Goal: Information Seeking & Learning: Learn about a topic

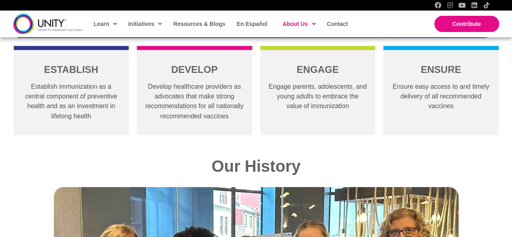
scroll to position [610, 0]
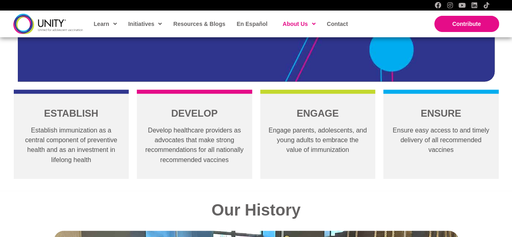
click at [75, 137] on p "Establish immunization as a central component of preventive health and as an in…" at bounding box center [71, 144] width 99 height 39
click at [150, 130] on p "Develop healthcare providers as advocates that make strong recommendations for …" at bounding box center [194, 144] width 99 height 39
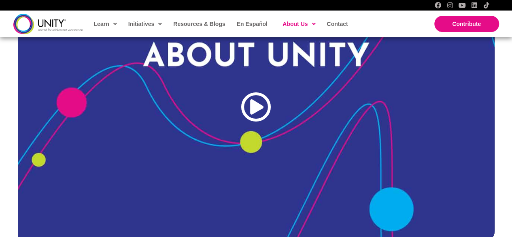
scroll to position [448, 0]
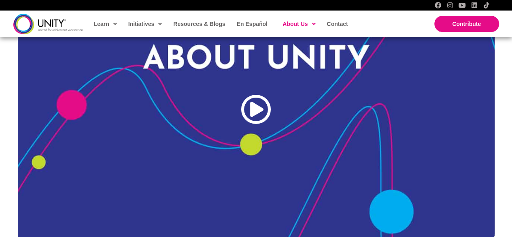
click at [254, 109] on div at bounding box center [256, 109] width 30 height 30
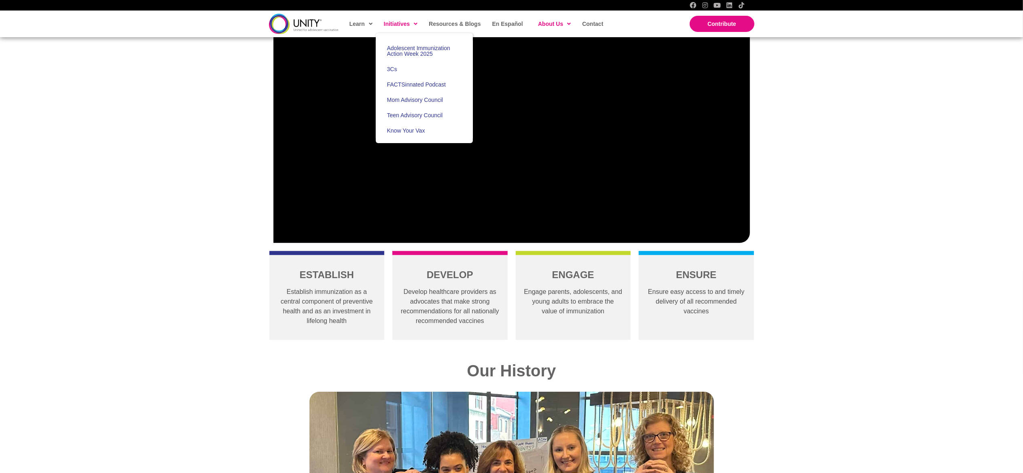
click at [393, 24] on span "Initiatives" at bounding box center [401, 24] width 34 height 12
click at [393, 71] on span "3Cs" at bounding box center [392, 69] width 10 height 6
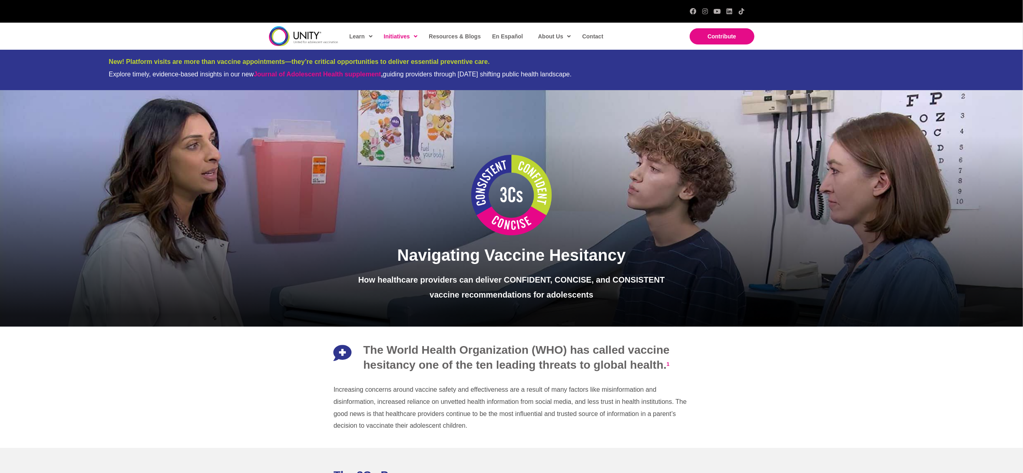
click at [505, 203] on img at bounding box center [511, 195] width 81 height 81
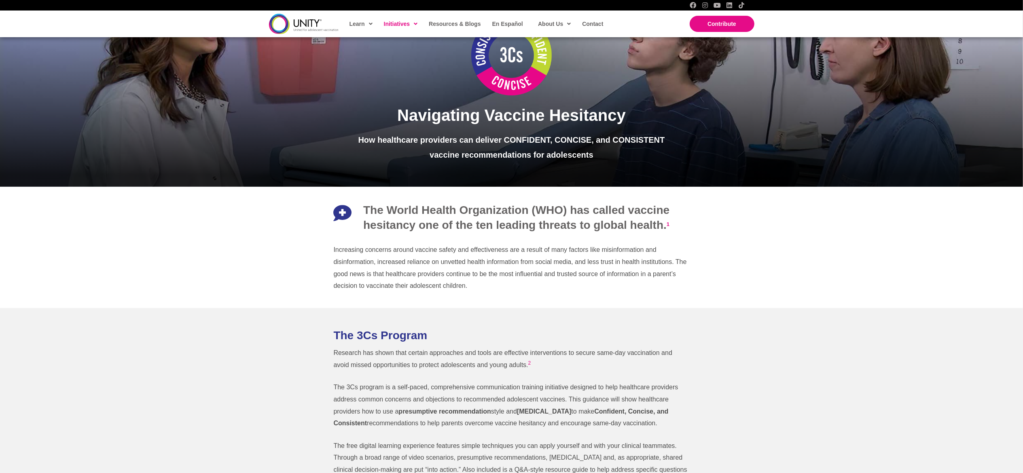
scroll to position [162, 0]
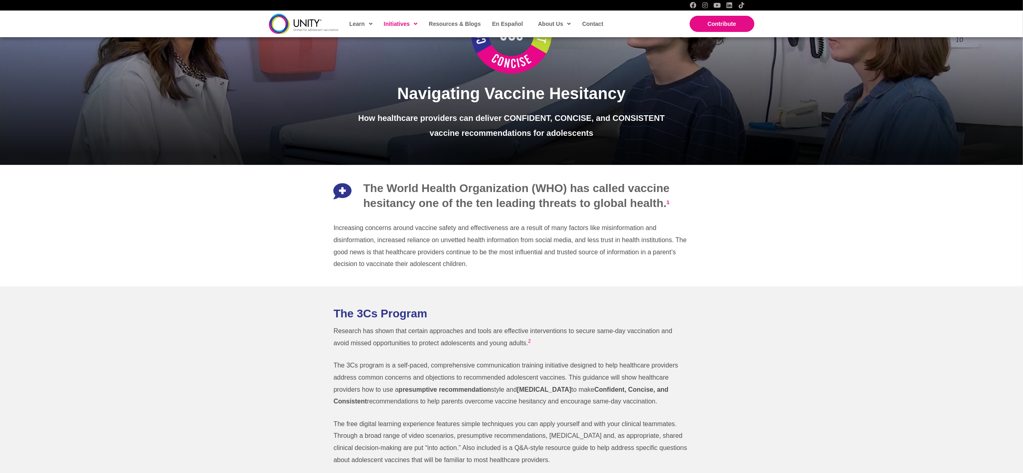
click at [463, 265] on p "Increasing concerns around vaccine safety and effectiveness are a result of man…" at bounding box center [512, 246] width 356 height 48
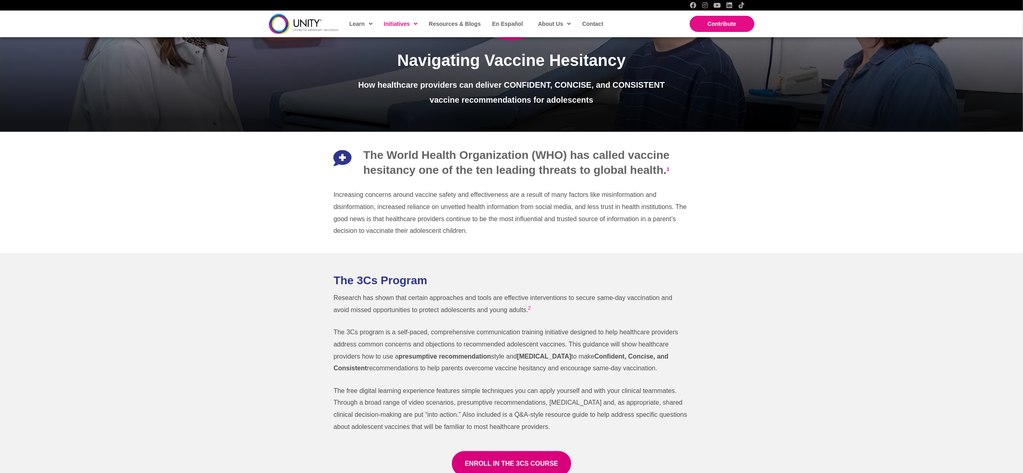
scroll to position [243, 0]
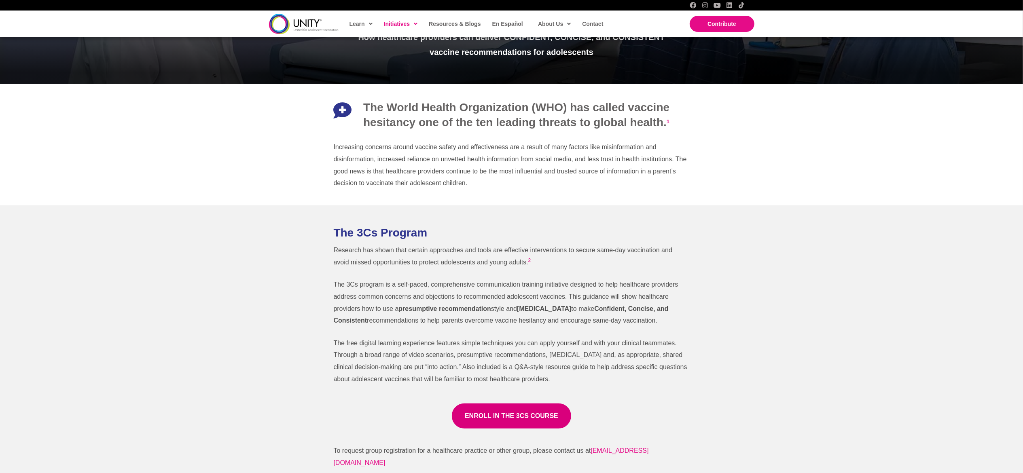
click at [449, 279] on p "The 3Cs program is a self-paced, comprehensive communication training initiativ…" at bounding box center [512, 303] width 356 height 48
click at [447, 305] on strong "presumptive recommendation" at bounding box center [445, 308] width 93 height 7
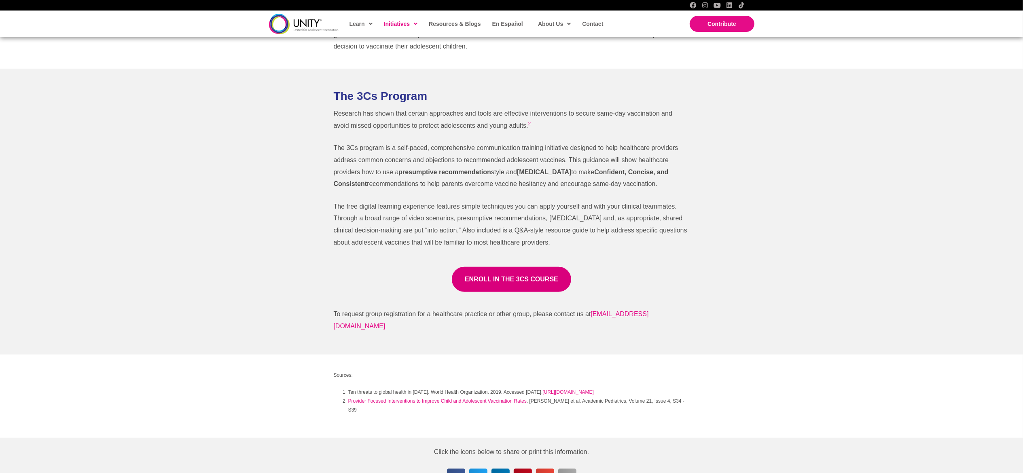
scroll to position [405, 0]
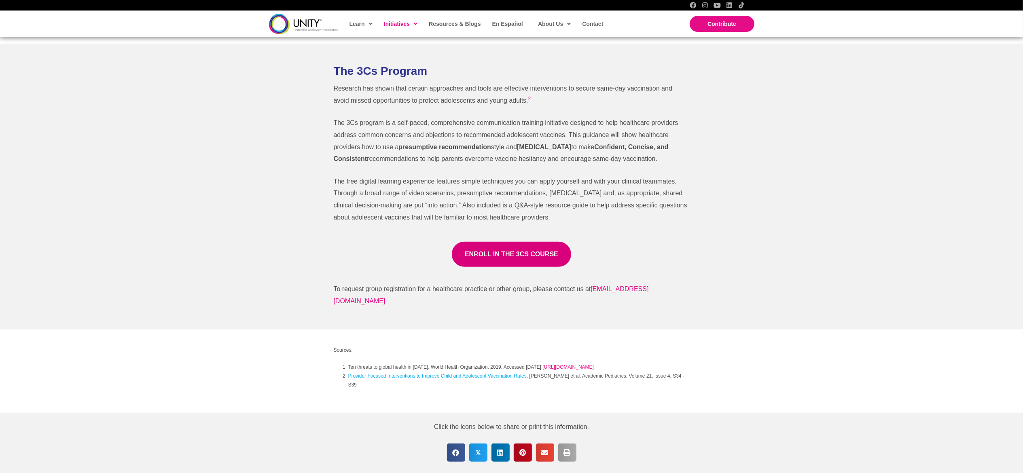
click at [496, 374] on link "Provider Focused Interventions to Improve Child and Adolescent Vaccination Rates" at bounding box center [437, 376] width 178 height 6
